Goal: Information Seeking & Learning: Learn about a topic

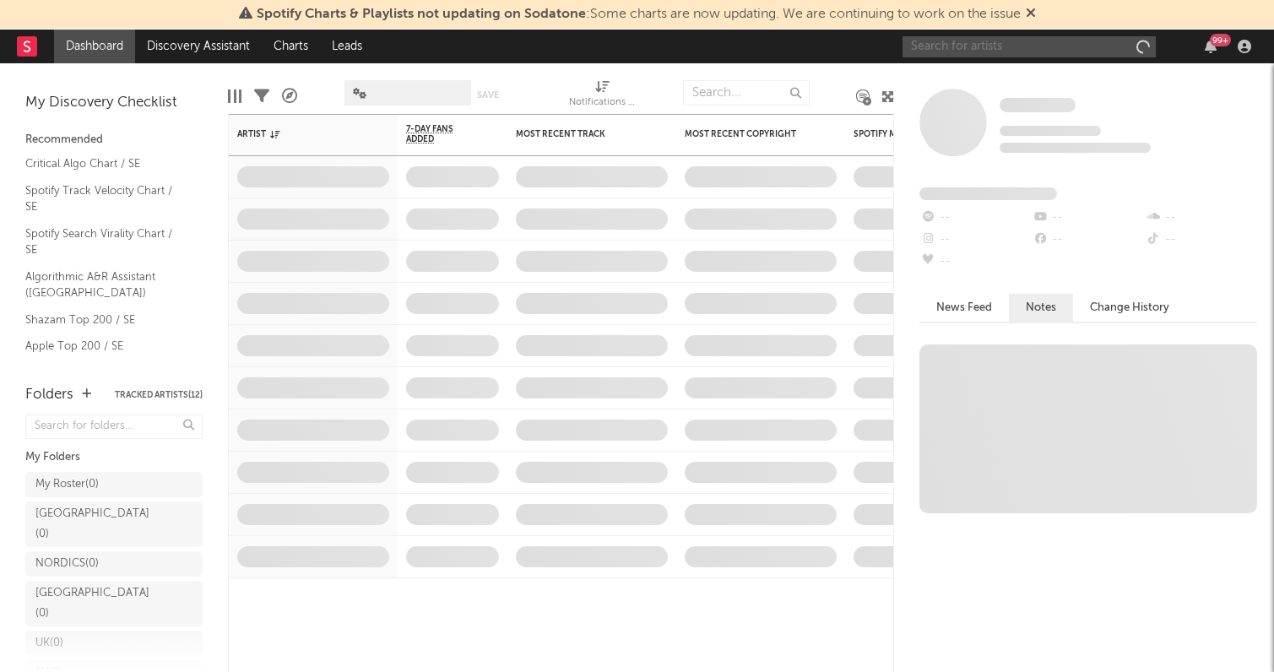
click at [966, 48] on input "text" at bounding box center [1029, 46] width 253 height 21
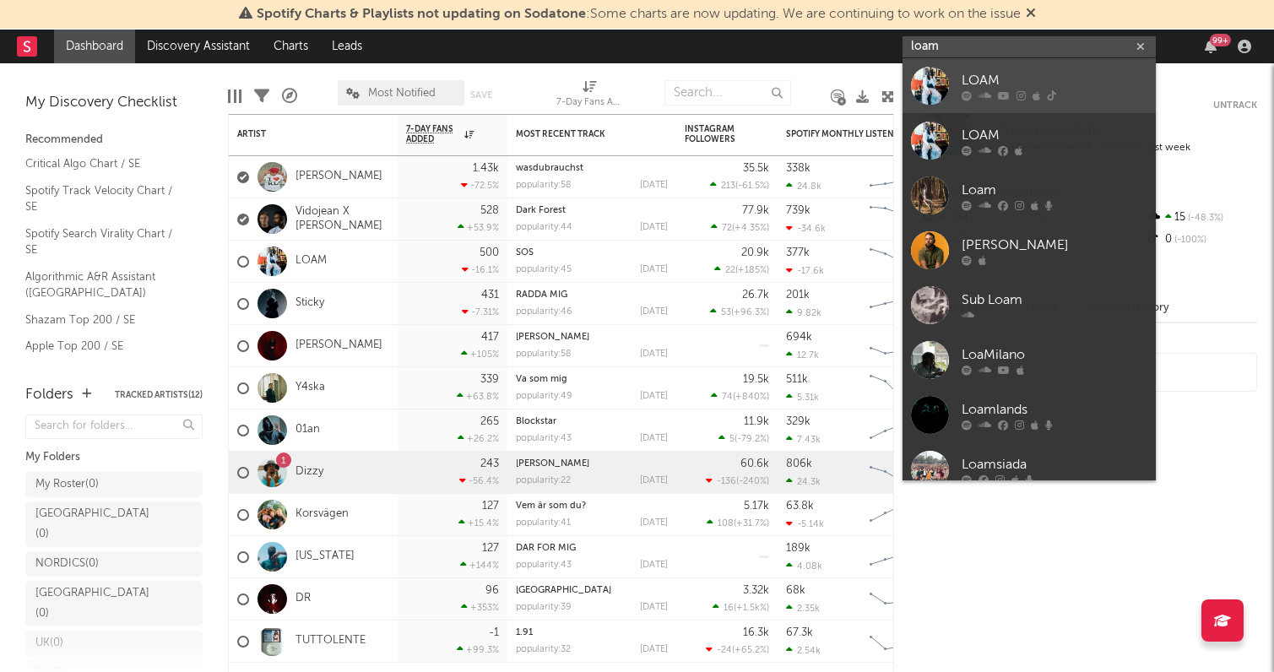
type input "loam"
click at [1019, 92] on icon at bounding box center [1021, 95] width 9 height 10
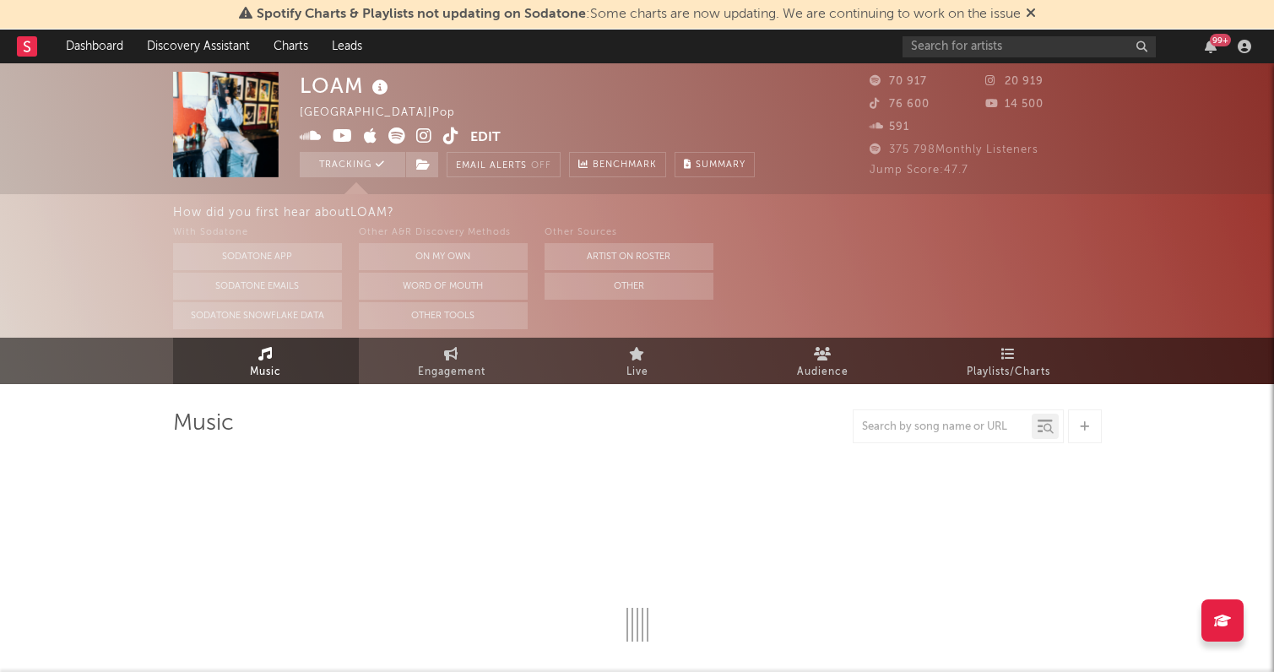
select select "6m"
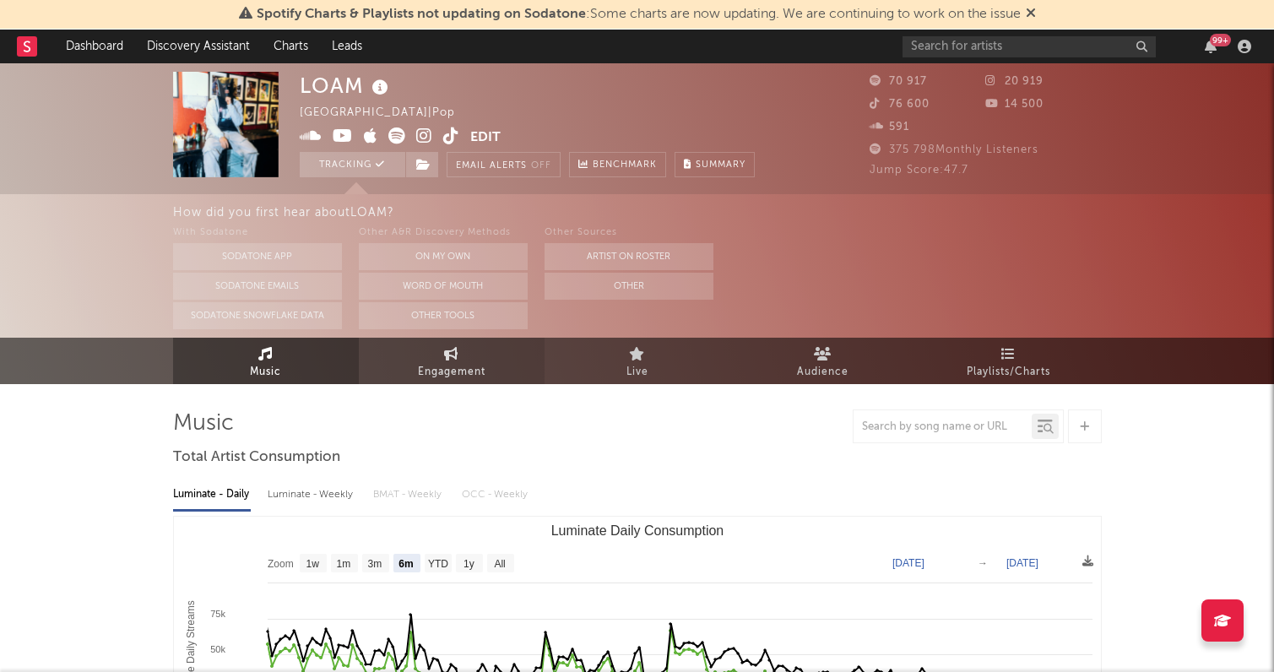
click at [479, 358] on link "Engagement" at bounding box center [452, 361] width 186 height 46
select select "1w"
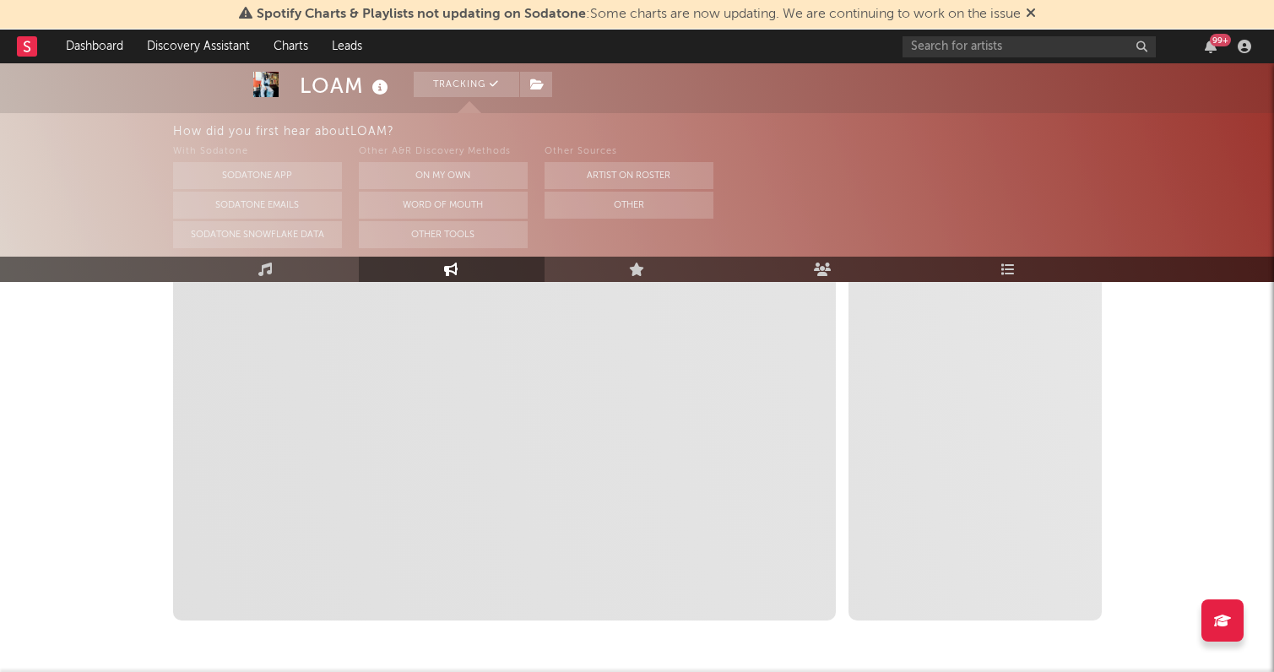
scroll to position [382, 0]
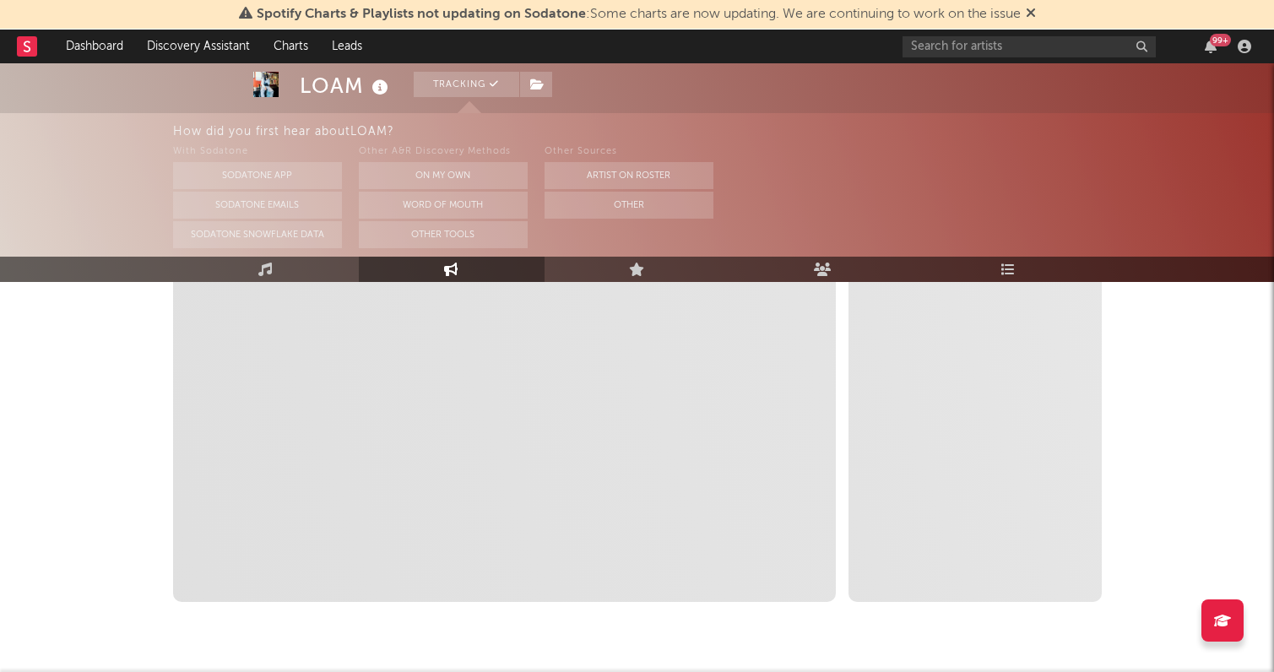
select select "1m"
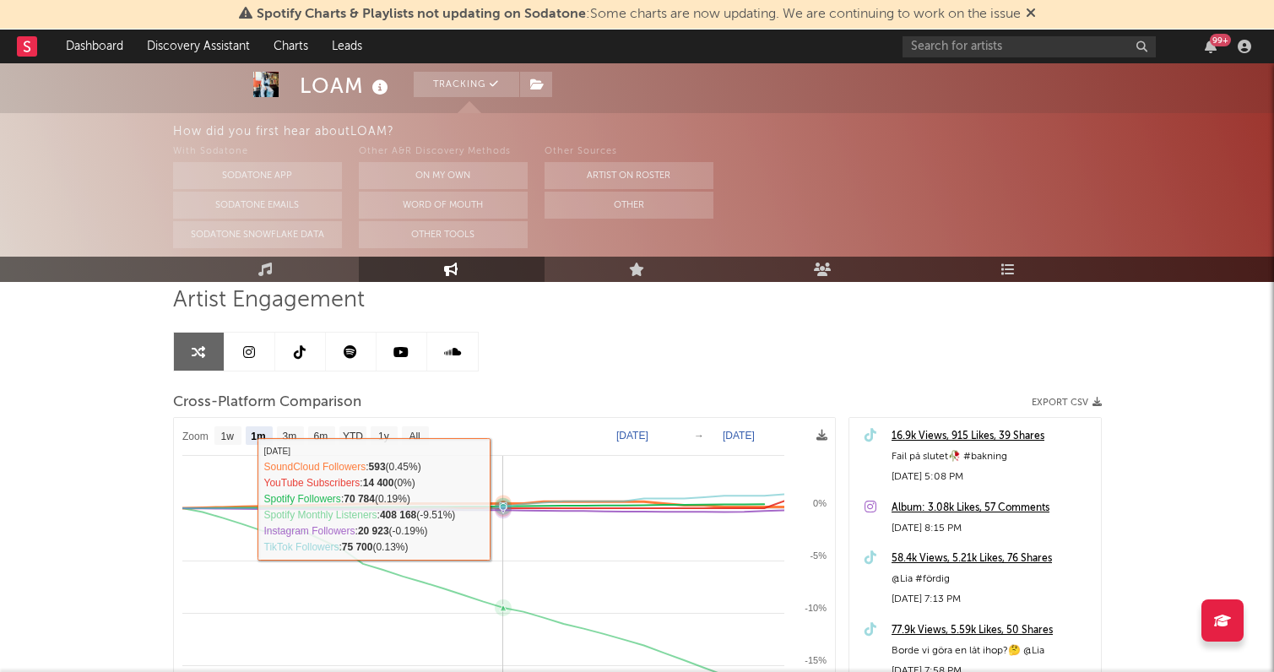
scroll to position [0, 0]
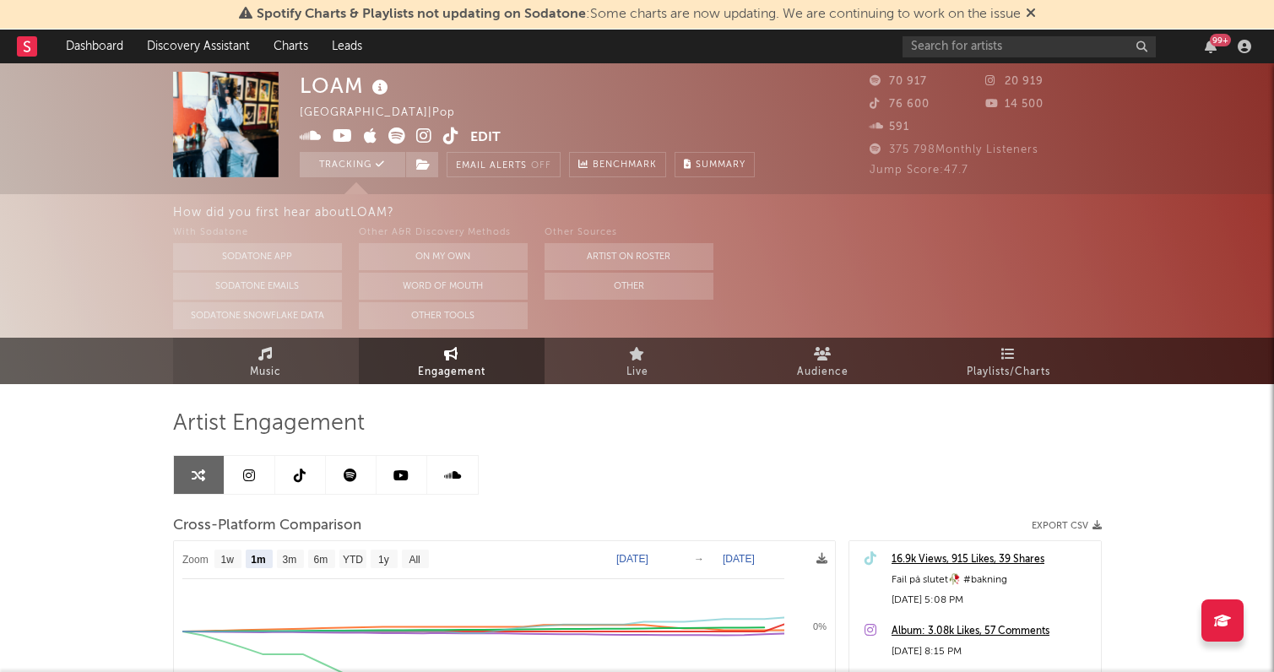
click at [260, 350] on icon at bounding box center [265, 354] width 14 height 14
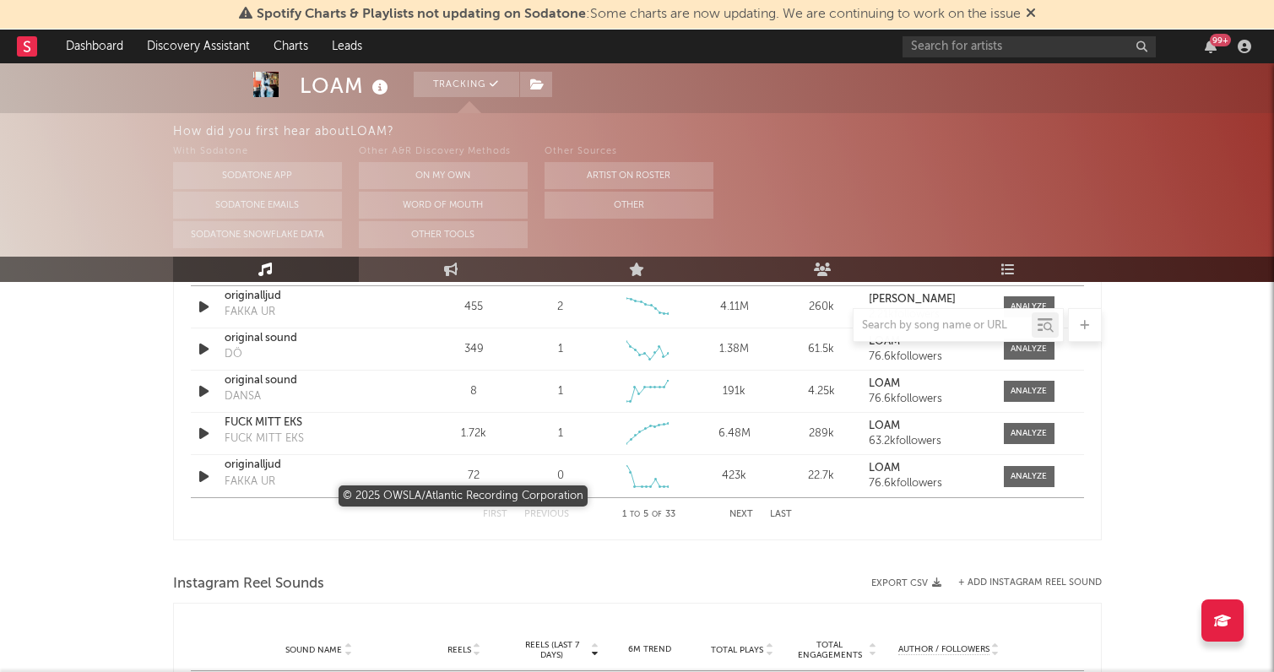
select select "6m"
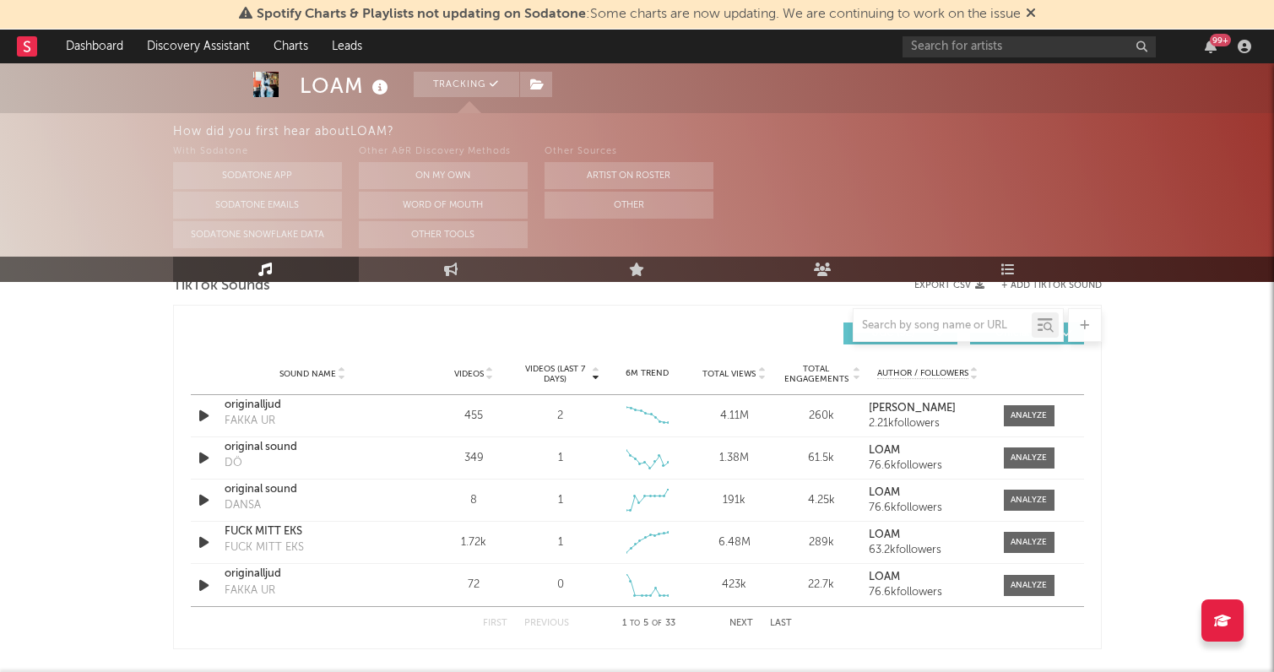
scroll to position [1162, 0]
click at [742, 622] on button "Next" at bounding box center [742, 625] width 24 height 9
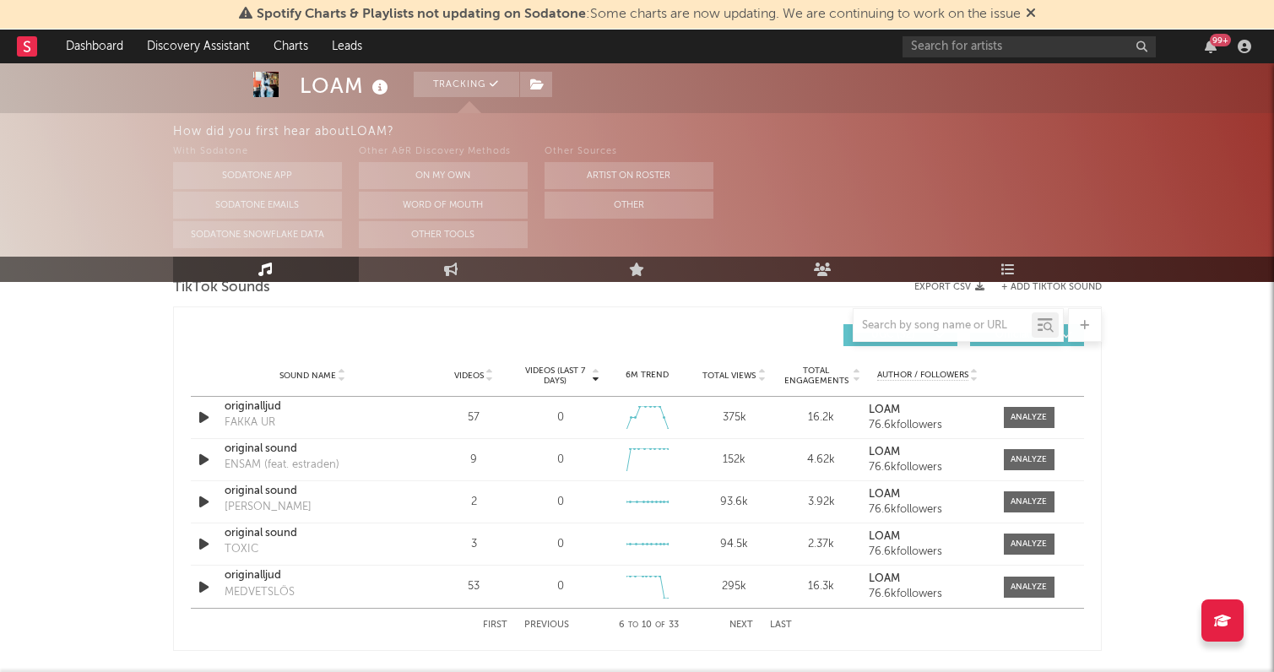
click at [742, 622] on button "Next" at bounding box center [742, 625] width 24 height 9
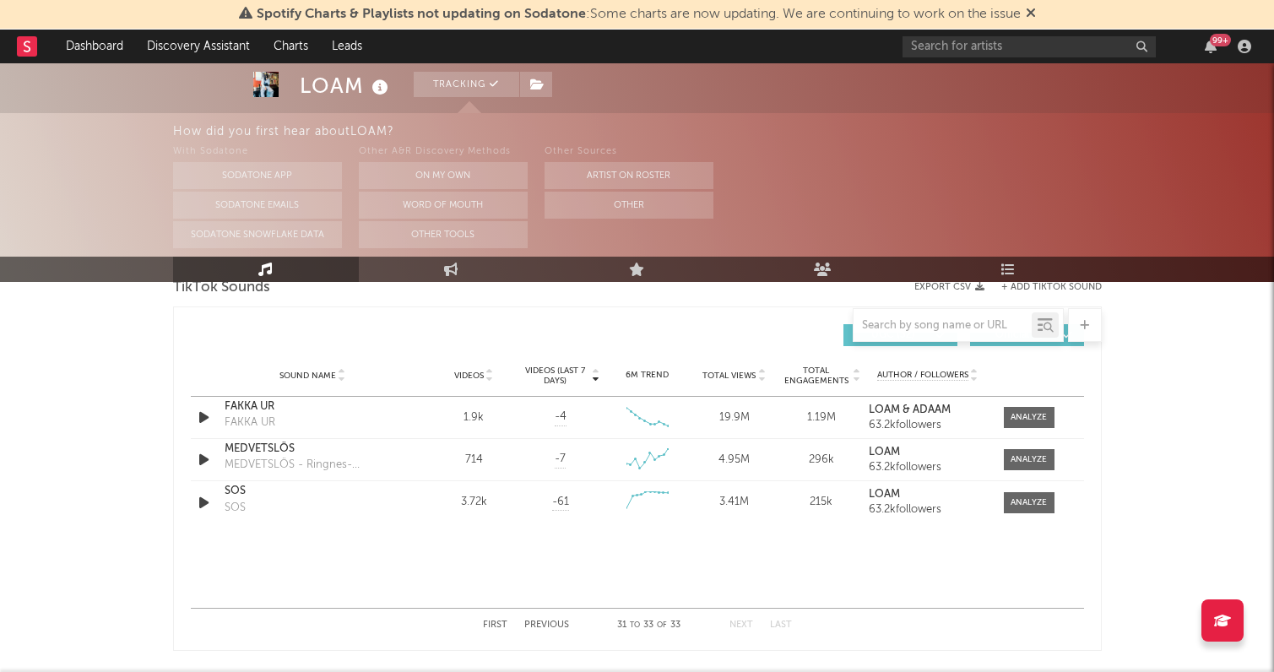
click at [742, 622] on button "Next" at bounding box center [742, 625] width 24 height 9
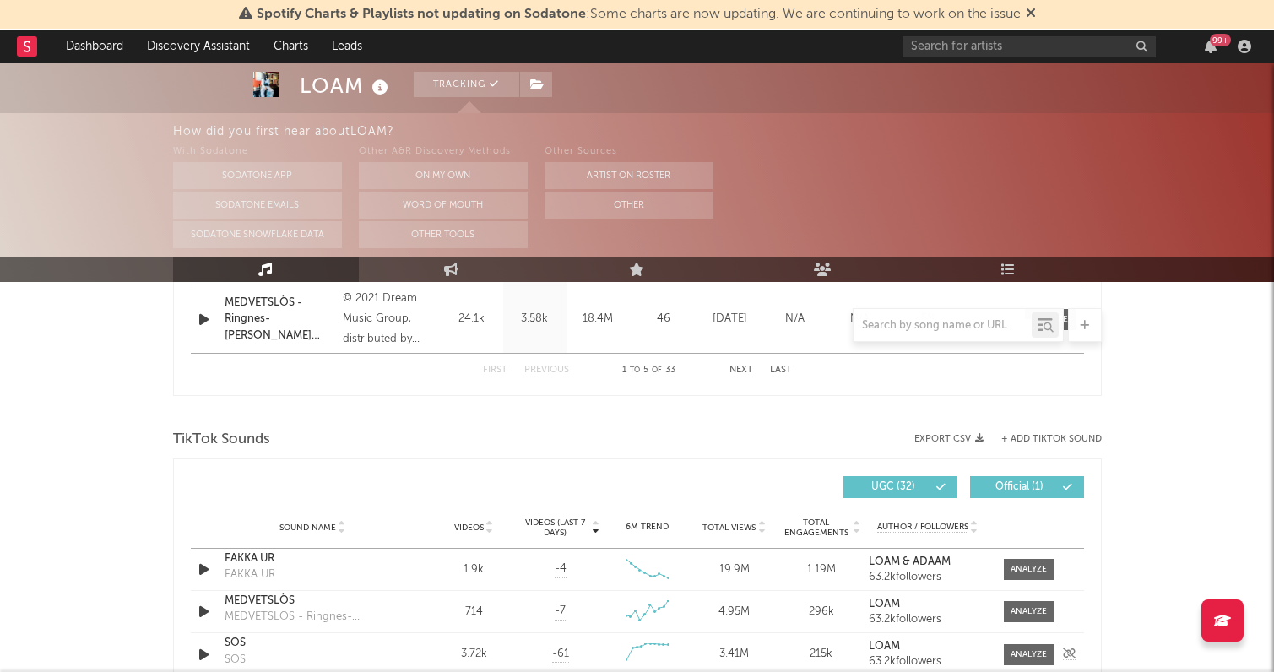
scroll to position [997, 0]
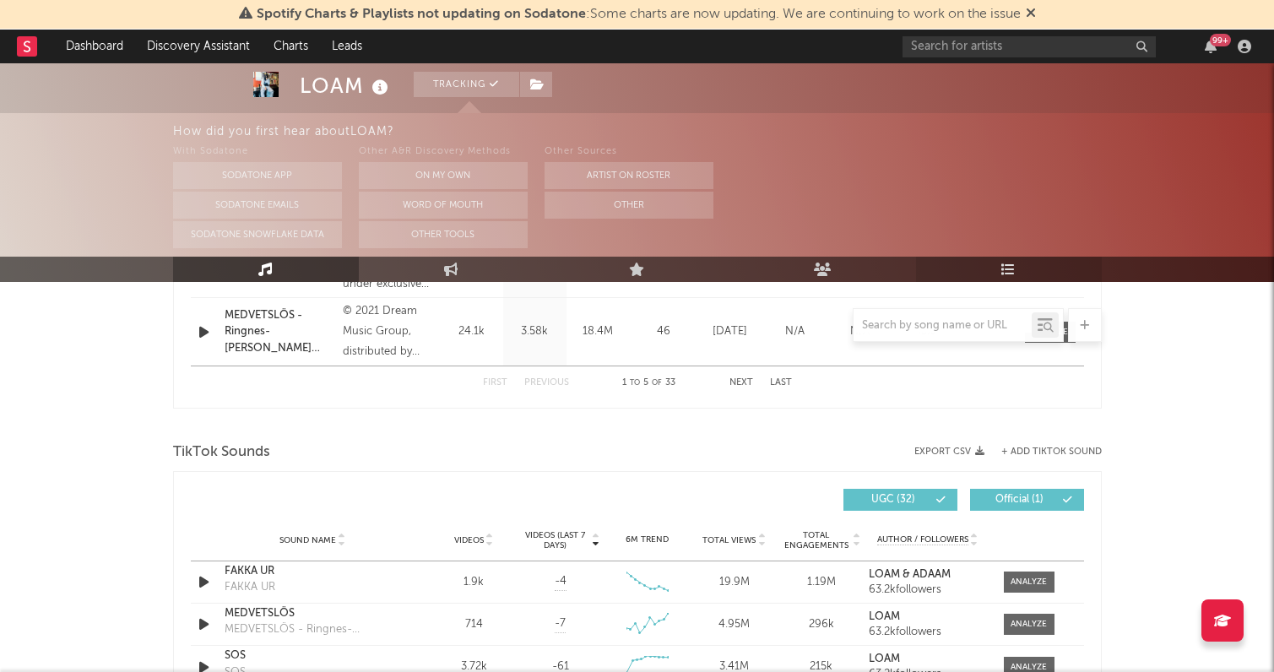
click at [1003, 267] on icon at bounding box center [1009, 270] width 14 height 14
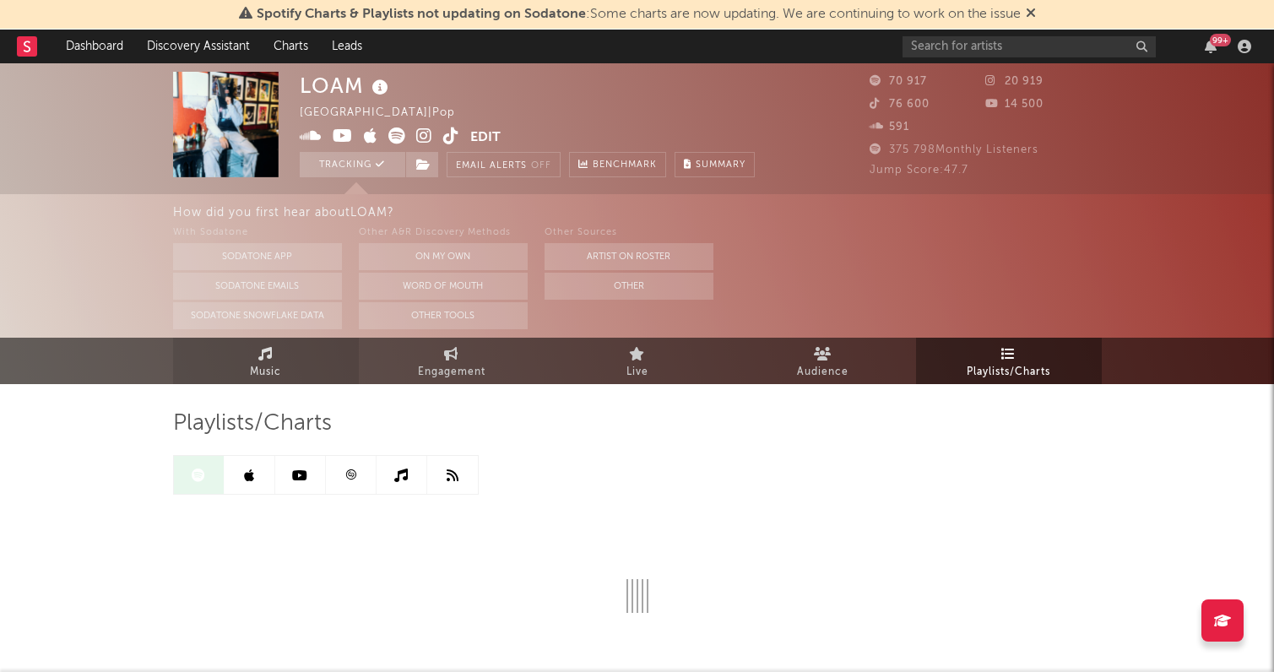
click at [305, 347] on link "Music" at bounding box center [266, 361] width 186 height 46
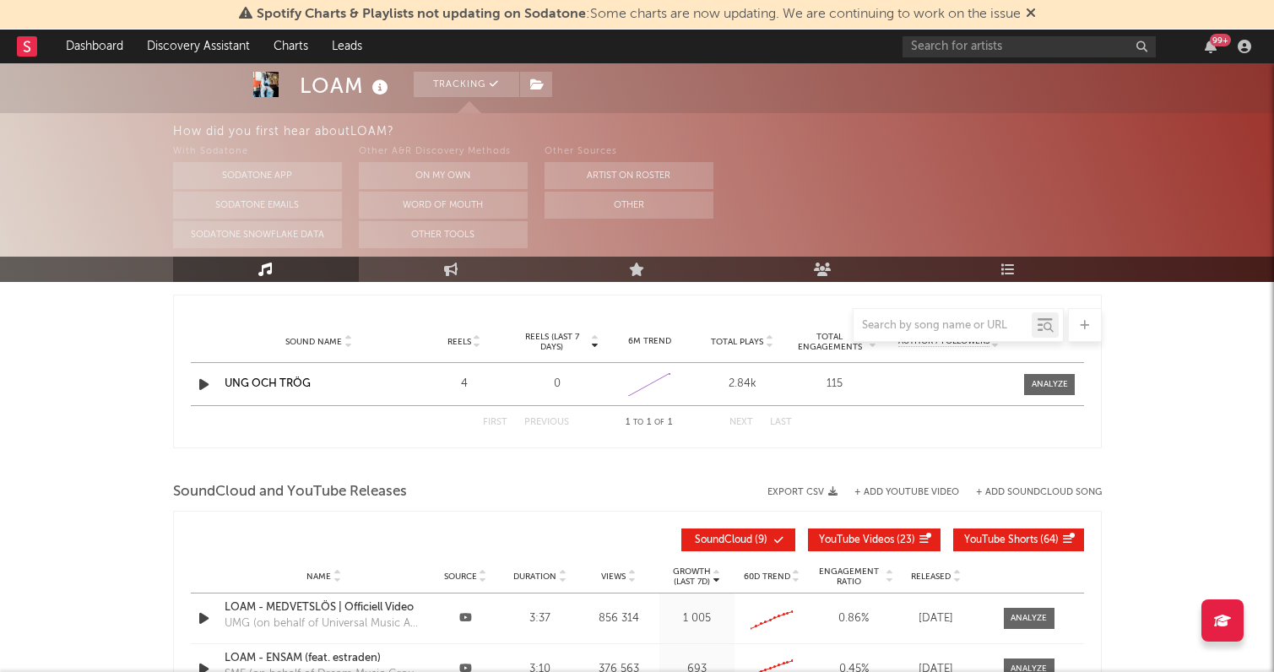
select select "6m"
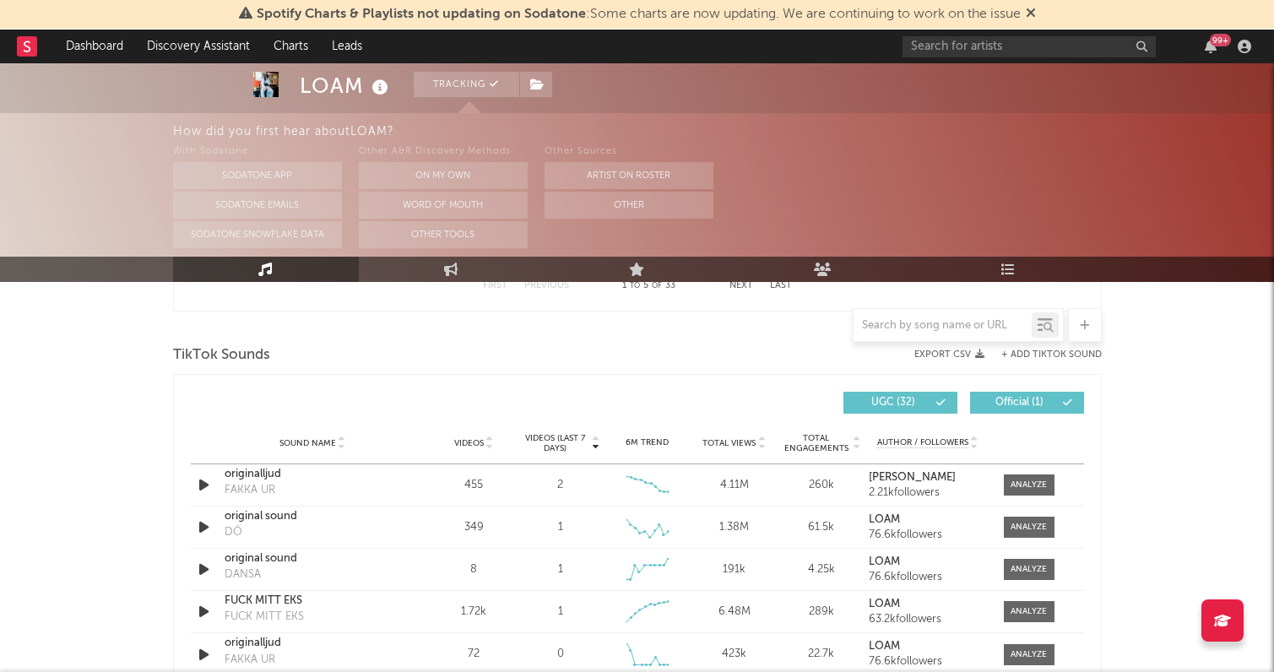
scroll to position [1090, 0]
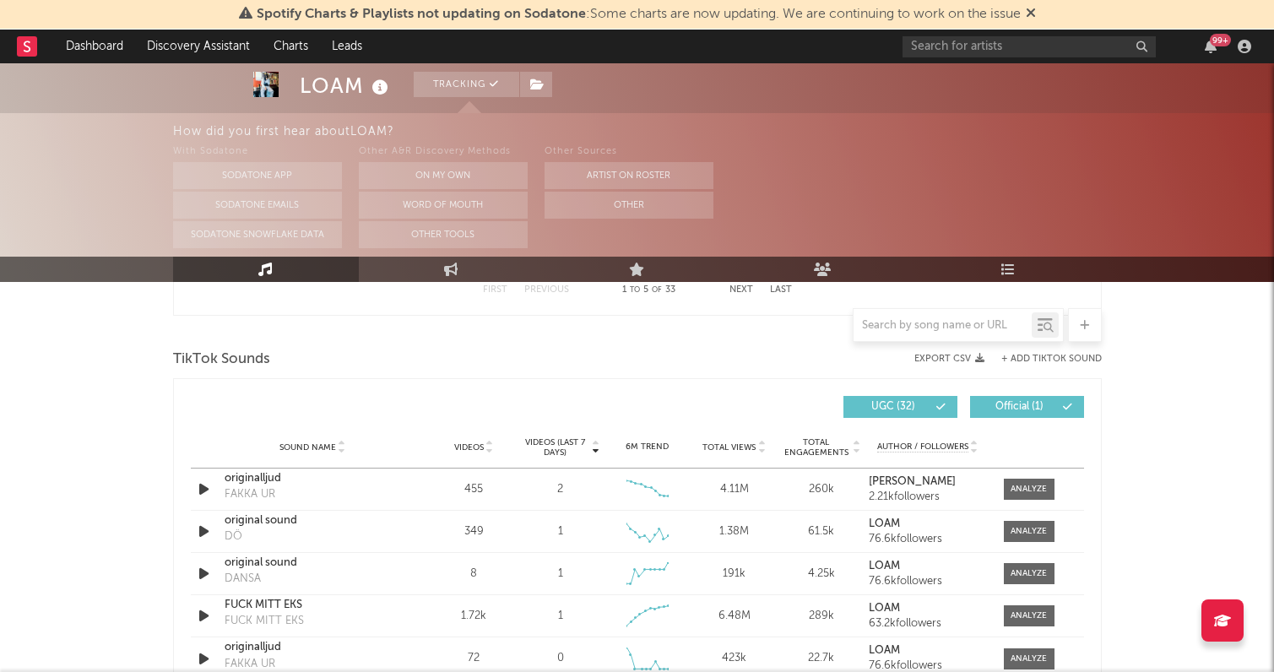
click at [1018, 359] on button "+ Add TikTok Sound" at bounding box center [1052, 359] width 100 height 9
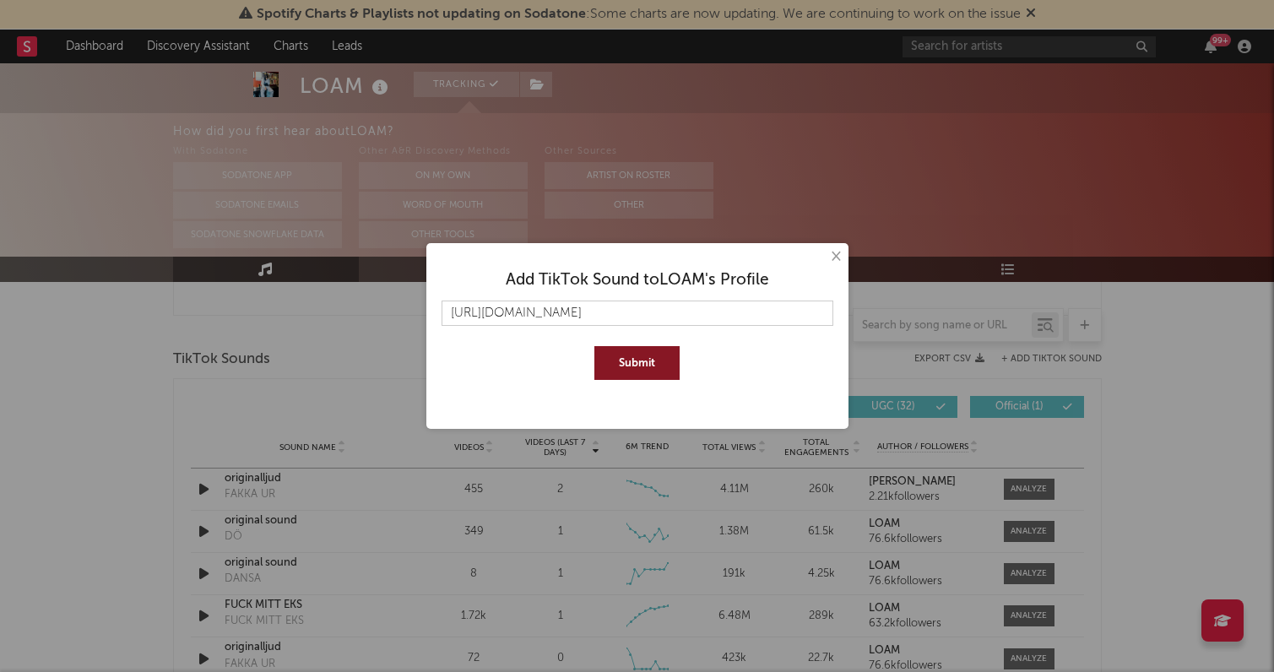
scroll to position [0, 244]
type input "https://www.tiktok.com/music/Superhjältar-7554001250482407441?is_from_webapp=1&…"
click at [641, 358] on button "Submit" at bounding box center [637, 363] width 85 height 34
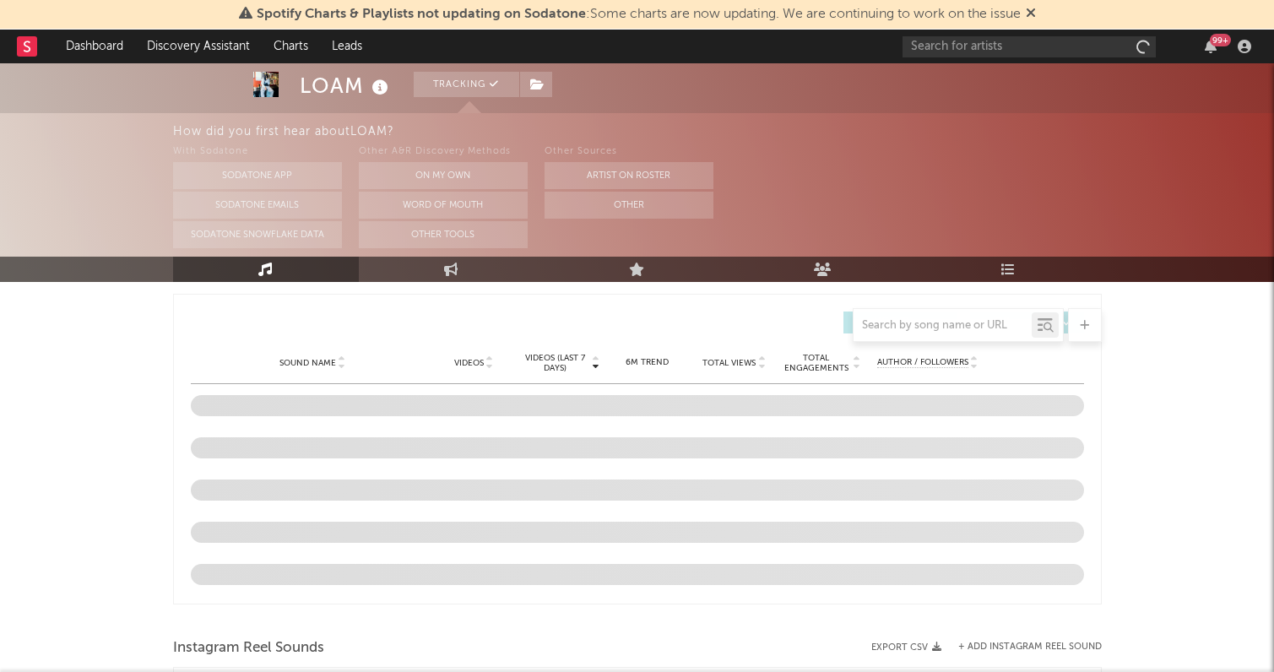
select select "6m"
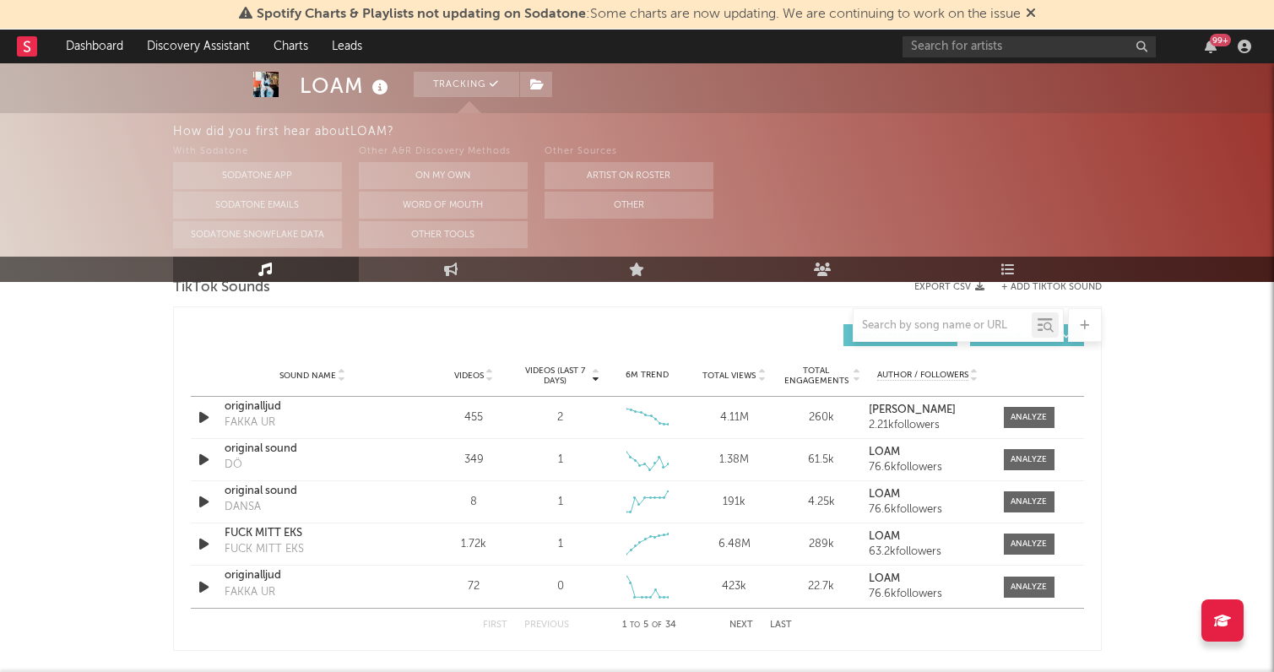
scroll to position [1164, 0]
click at [738, 623] on button "Next" at bounding box center [742, 623] width 24 height 9
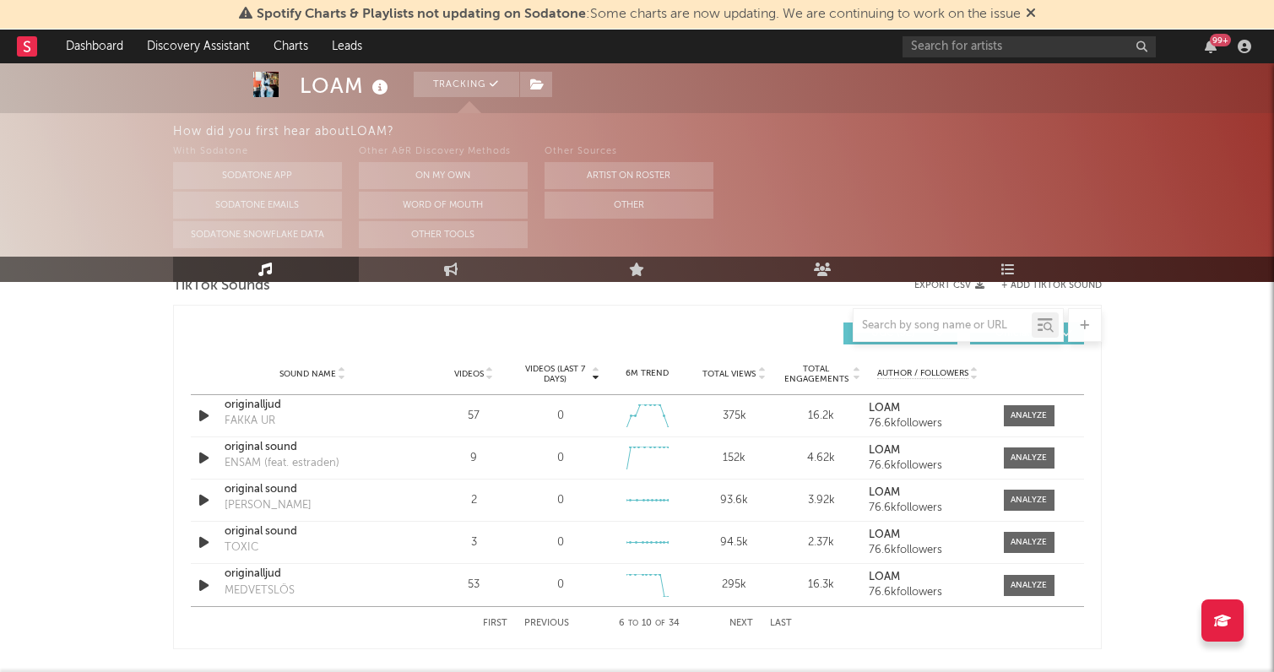
click at [738, 623] on button "Next" at bounding box center [742, 623] width 24 height 9
click at [487, 627] on div "First Previous 11 to 15 of 34 Next Last" at bounding box center [637, 623] width 309 height 33
click at [508, 615] on div "First Previous 11 to 15 of 34 Next Last" at bounding box center [637, 623] width 309 height 33
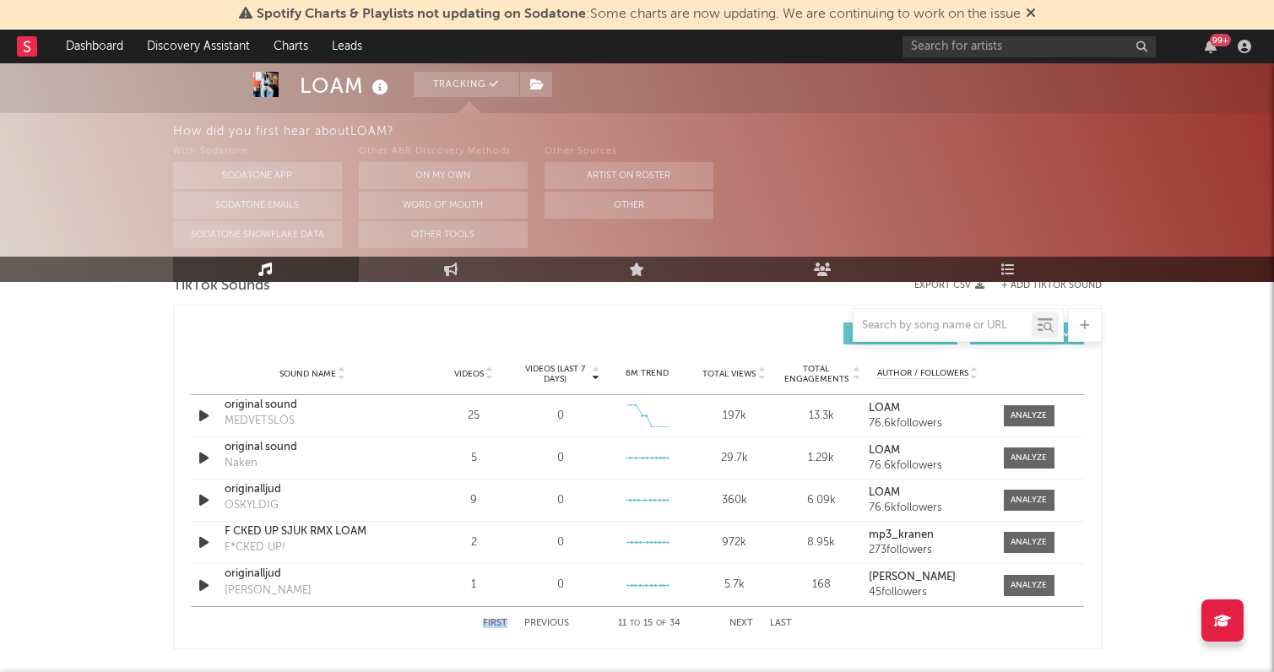
click at [492, 615] on div "First Previous 11 to 15 of 34 Next Last" at bounding box center [637, 623] width 309 height 33
click at [496, 624] on button "First" at bounding box center [495, 623] width 24 height 9
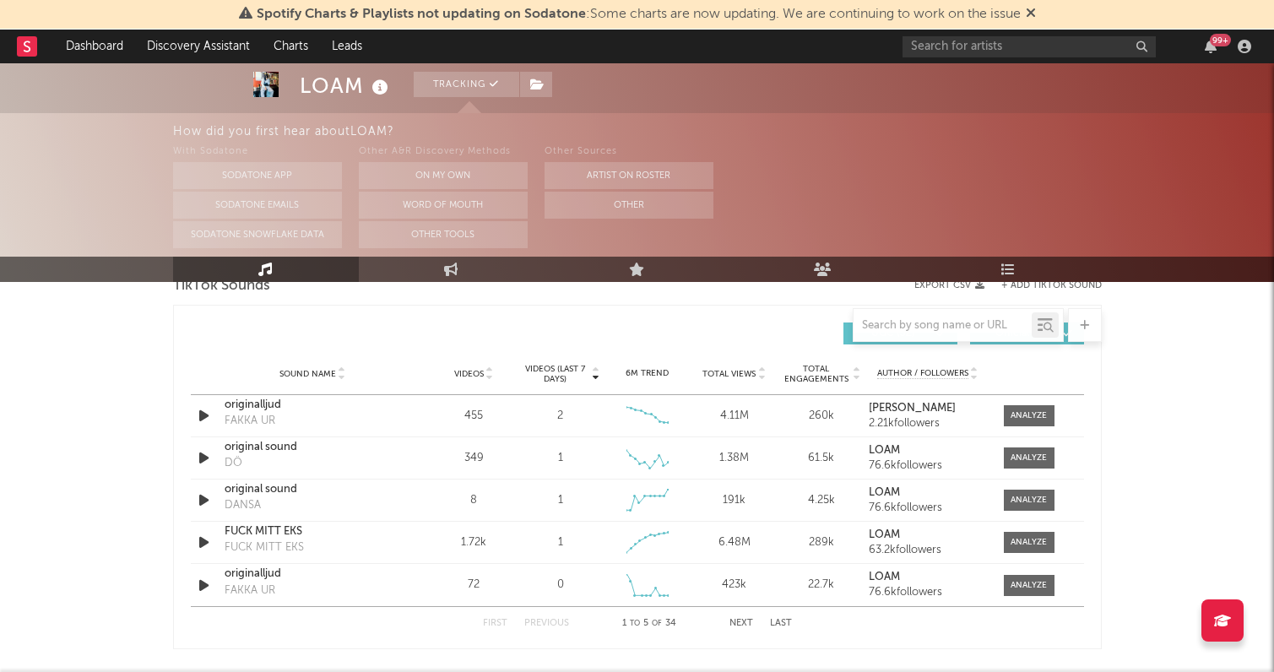
click at [477, 370] on span "Videos" at bounding box center [469, 374] width 30 height 10
click at [559, 368] on span "Videos (last 7 days)" at bounding box center [555, 374] width 68 height 20
click at [207, 415] on icon "button" at bounding box center [204, 415] width 18 height 21
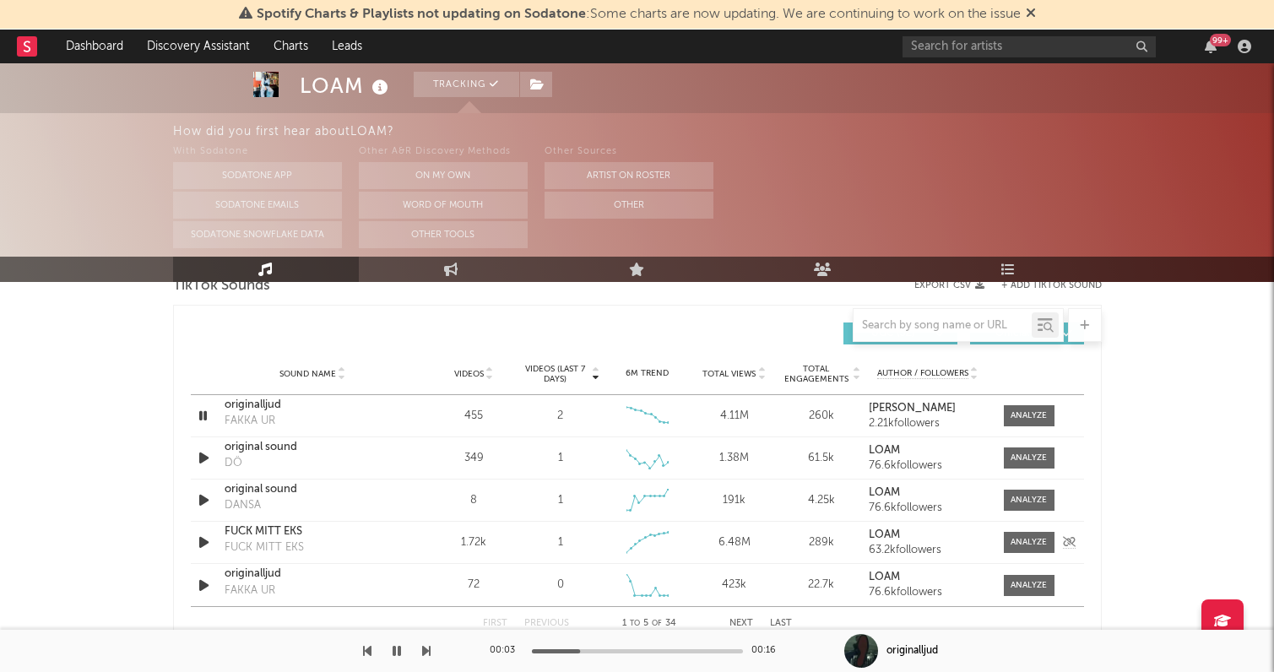
click at [198, 539] on icon "button" at bounding box center [204, 542] width 18 height 21
